Goal: Transaction & Acquisition: Purchase product/service

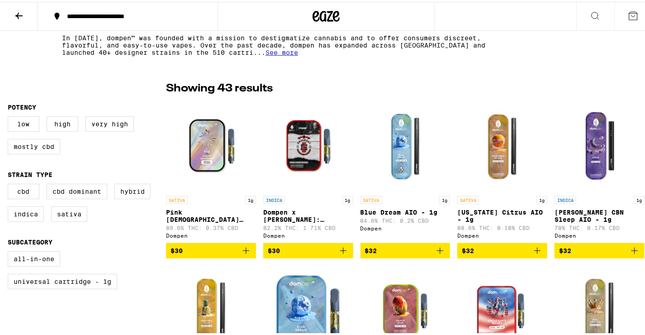
scroll to position [196, 0]
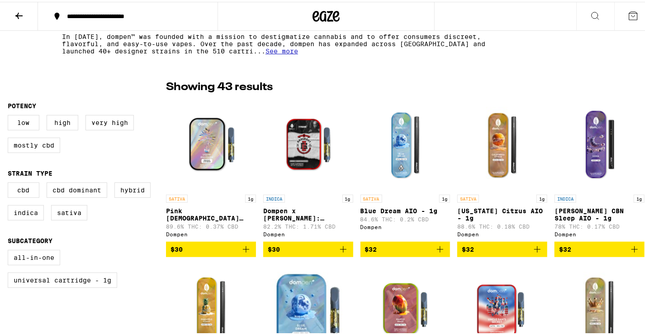
scroll to position [156, 0]
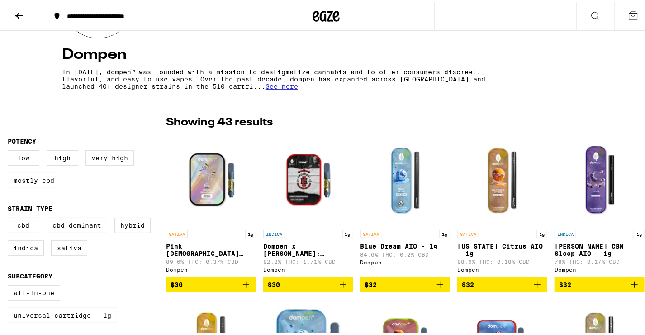
click at [111, 158] on label "Very High" at bounding box center [109, 155] width 48 height 15
click at [10, 150] on input "Very High" at bounding box center [9, 150] width 0 height 0
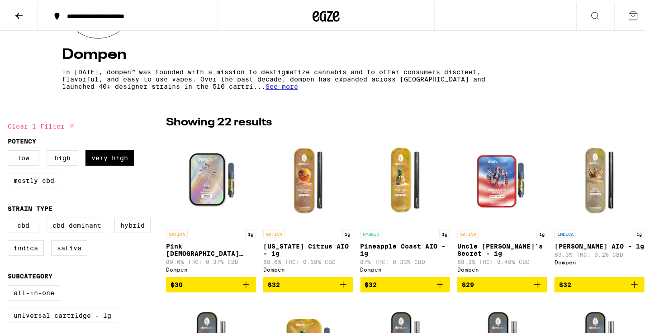
click at [346, 121] on div "Showing 22 results" at bounding box center [405, 120] width 478 height 15
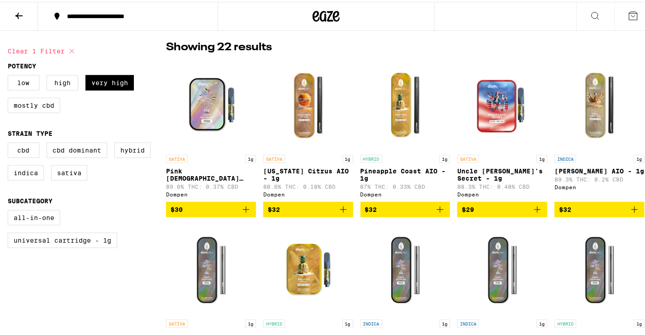
scroll to position [228, 0]
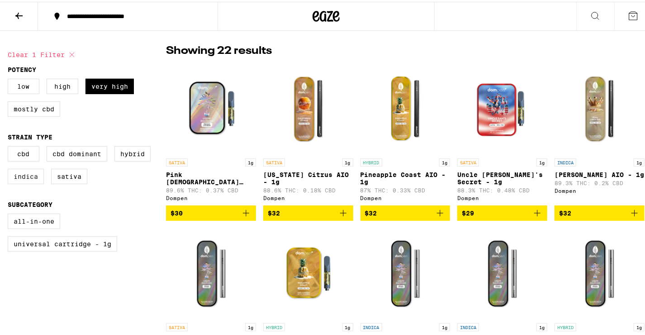
click at [36, 178] on label "Indica" at bounding box center [26, 174] width 36 height 15
click at [10, 146] on input "Indica" at bounding box center [9, 146] width 0 height 0
checkbox input "true"
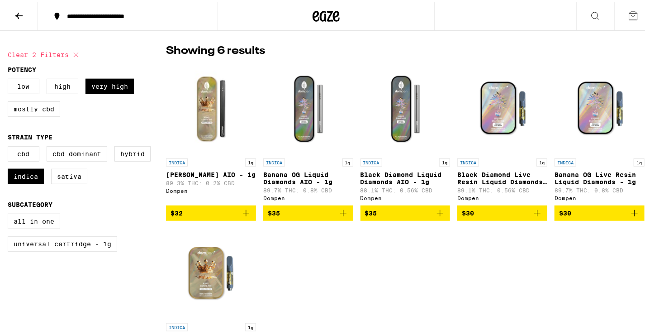
click at [282, 273] on div "INDICA 1g King Louis XIII AIO - 1g 89.3% THC: 0.2% CBD Dompen $32 INDICA 1g Ban…" at bounding box center [405, 218] width 478 height 315
click at [482, 56] on div "Showing 6 results" at bounding box center [405, 49] width 478 height 15
click at [77, 181] on label "Sativa" at bounding box center [69, 174] width 36 height 15
click at [10, 146] on input "Sativa" at bounding box center [9, 146] width 0 height 0
checkbox input "true"
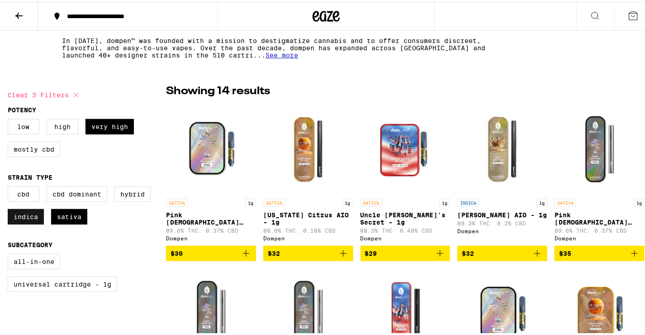
click at [28, 218] on label "Indica" at bounding box center [26, 214] width 36 height 15
click at [10, 186] on input "Indica" at bounding box center [9, 186] width 0 height 0
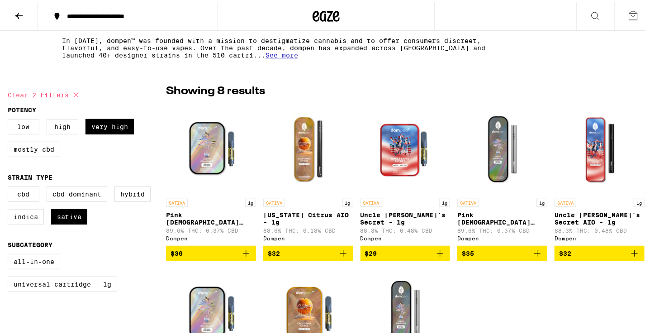
click at [29, 217] on label "Indica" at bounding box center [26, 214] width 36 height 15
click at [10, 186] on input "Indica" at bounding box center [9, 186] width 0 height 0
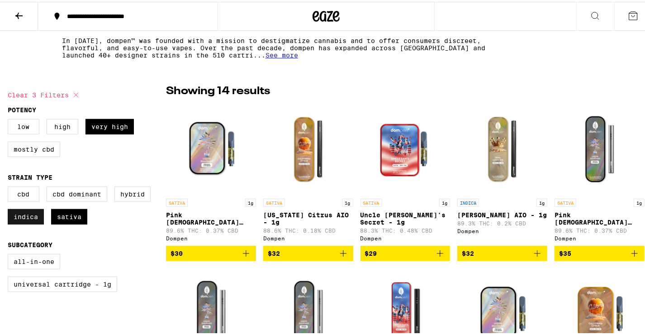
click at [29, 217] on label "Indica" at bounding box center [26, 214] width 36 height 15
click at [10, 186] on input "Indica" at bounding box center [9, 186] width 0 height 0
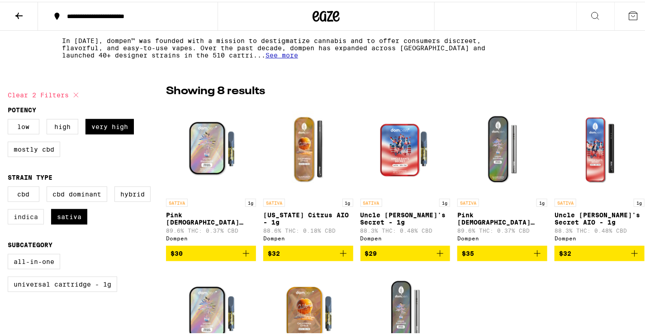
click at [29, 217] on label "Indica" at bounding box center [26, 214] width 36 height 15
click at [10, 186] on input "Indica" at bounding box center [9, 186] width 0 height 0
checkbox input "true"
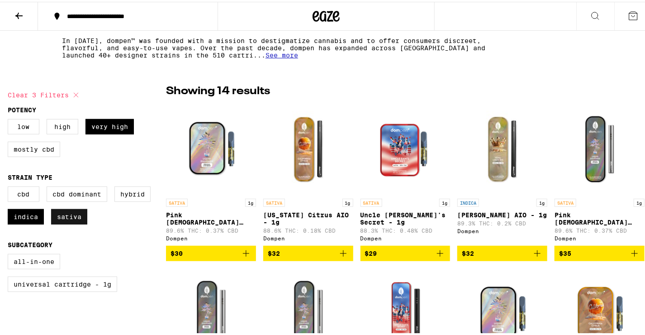
click at [75, 218] on label "Sativa" at bounding box center [69, 214] width 36 height 15
click at [10, 186] on input "Sativa" at bounding box center [9, 186] width 0 height 0
checkbox input "false"
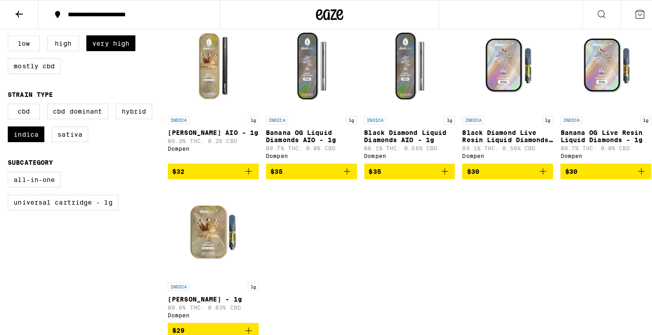
scroll to position [273, 0]
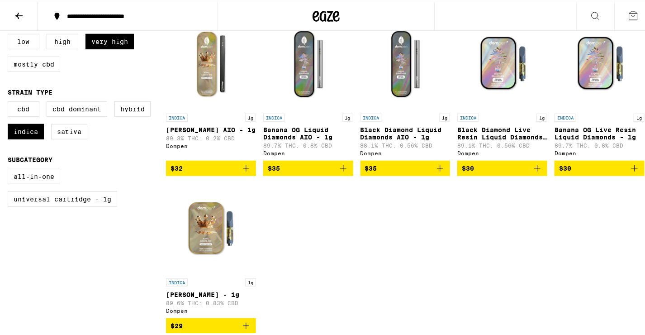
click at [299, 132] on p "Banana OG Liquid Diamonds AIO - 1g" at bounding box center [308, 131] width 90 height 14
